Goal: Task Accomplishment & Management: Manage account settings

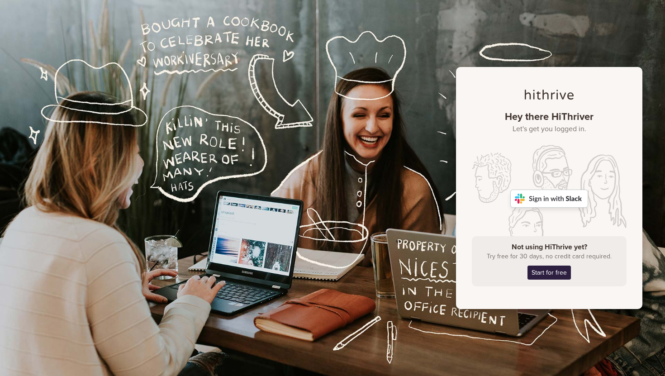
click at [567, 200] on img at bounding box center [549, 199] width 78 height 18
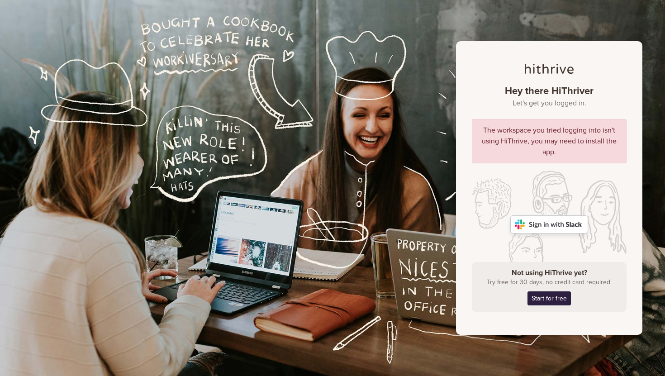
click at [539, 222] on img at bounding box center [549, 224] width 78 height 18
